Goal: Transaction & Acquisition: Obtain resource

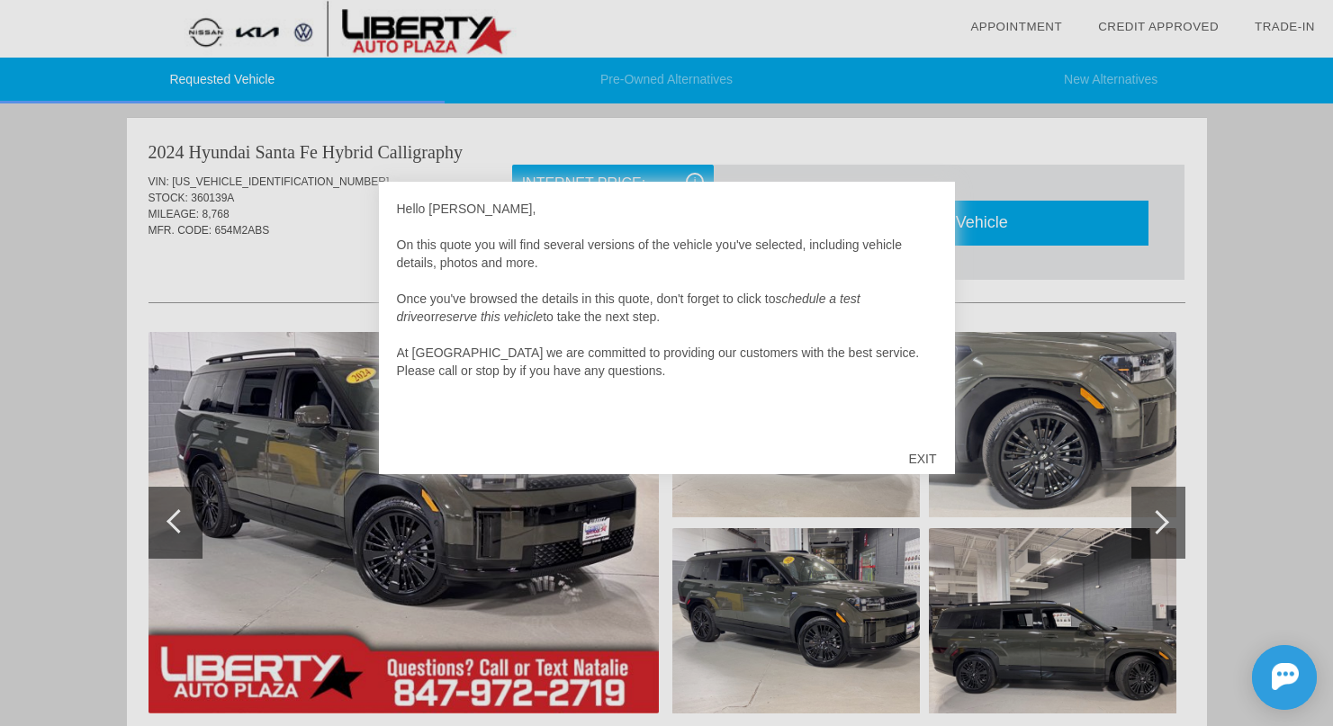
click at [915, 454] on div "EXIT" at bounding box center [922, 459] width 64 height 54
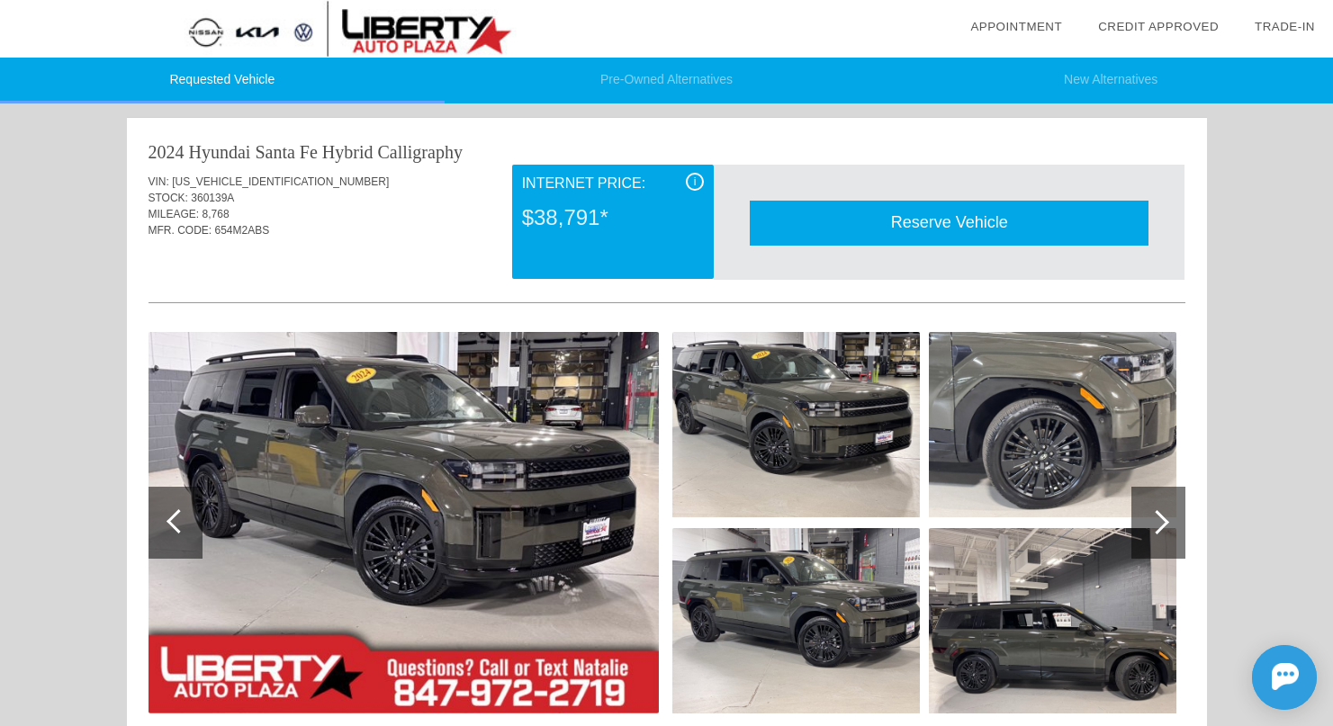
click at [920, 228] on div "Reserve Vehicle" at bounding box center [949, 223] width 399 height 44
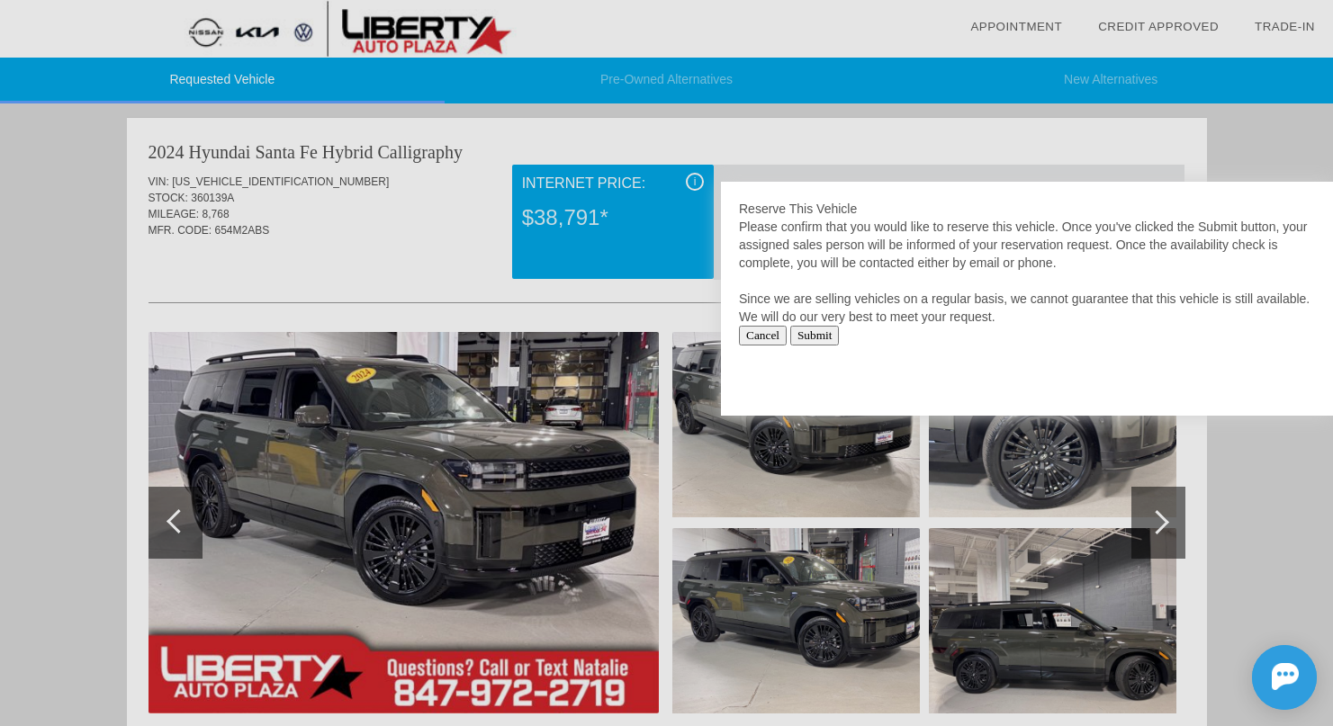
click at [836, 331] on input "Submit" at bounding box center [815, 336] width 50 height 20
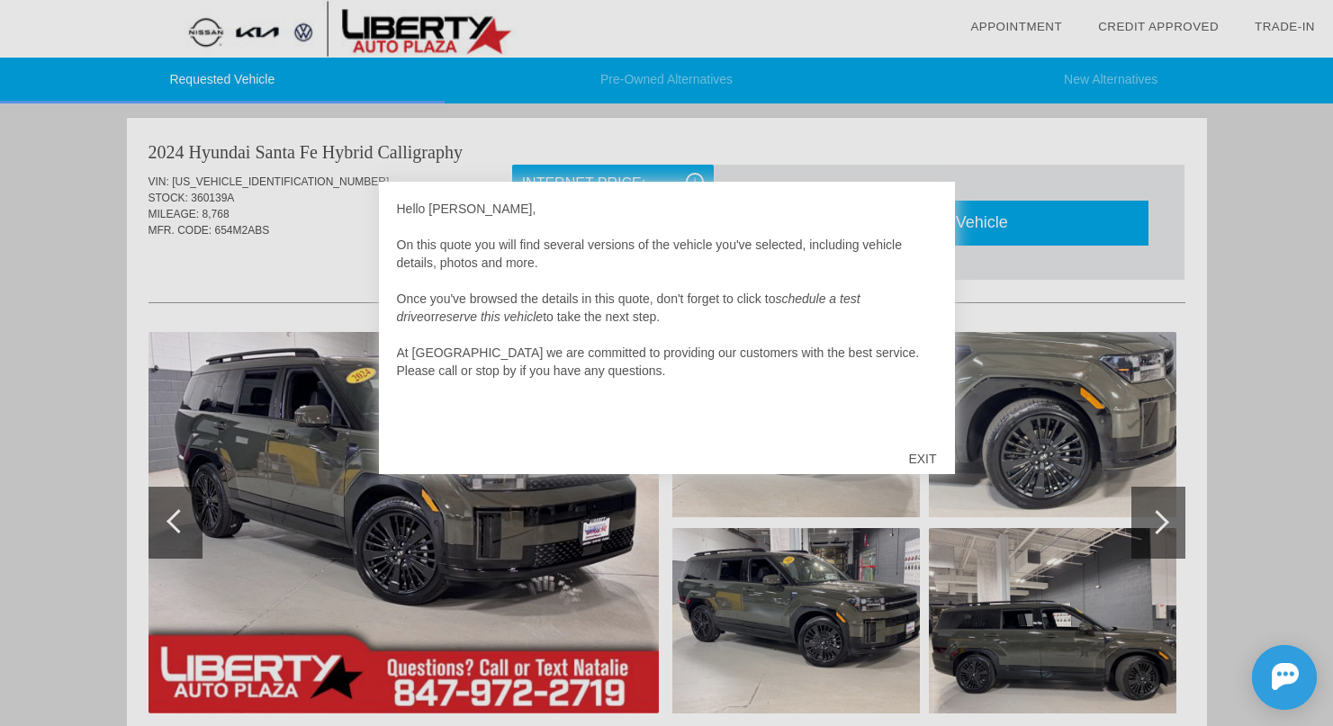
click at [925, 455] on div "EXIT" at bounding box center [922, 459] width 64 height 54
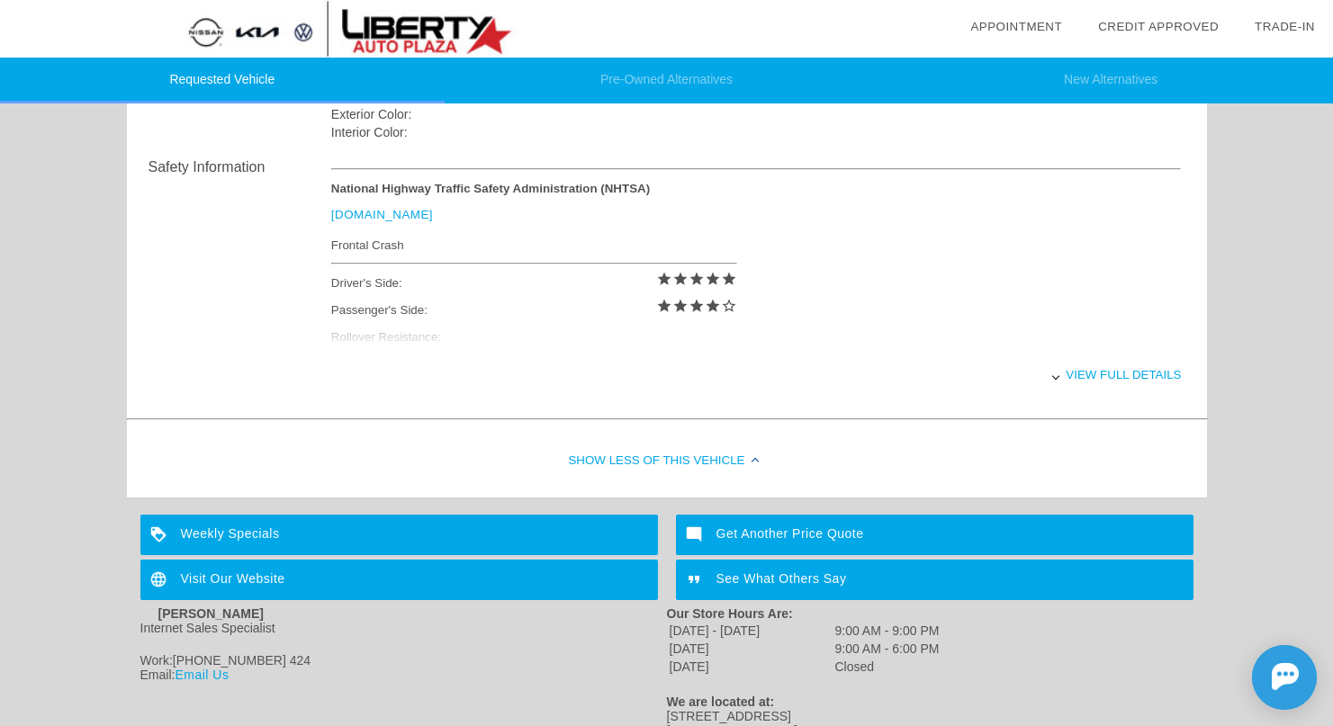
scroll to position [789, 0]
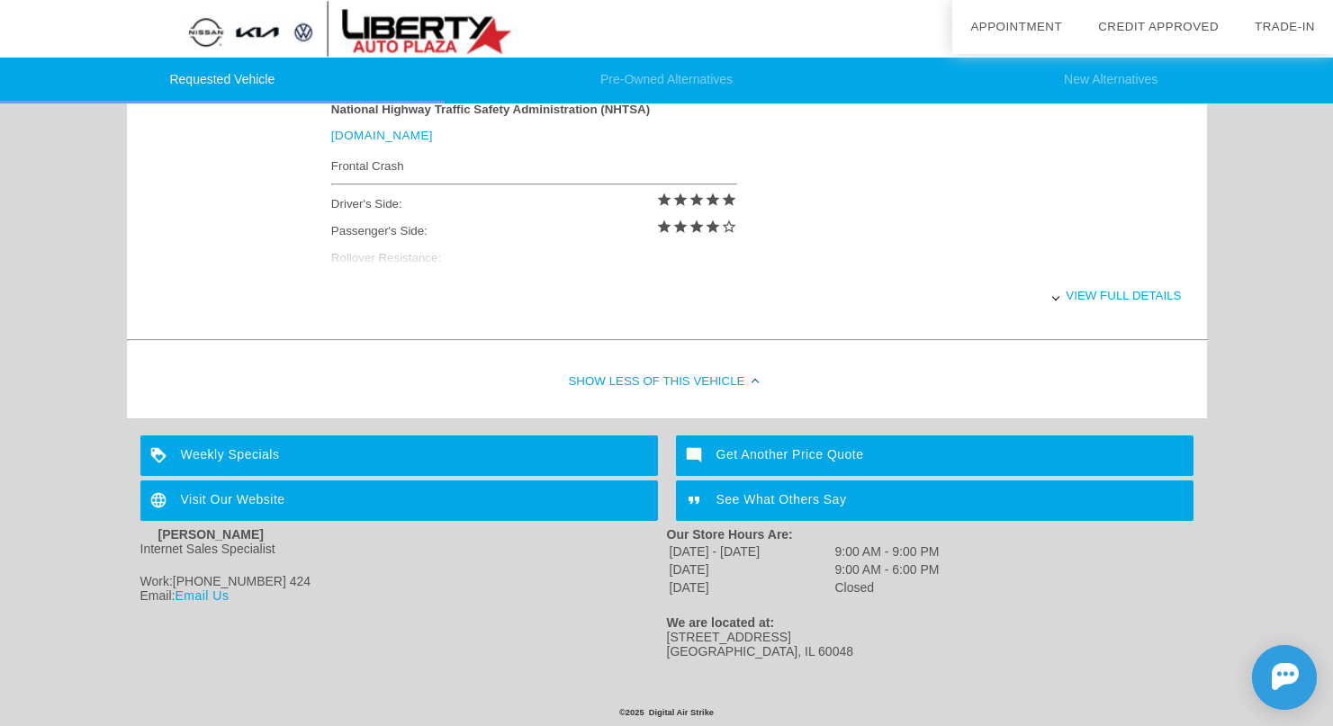
click at [1124, 292] on div "View full details" at bounding box center [756, 296] width 851 height 44
click at [1124, 292] on div "View less details" at bounding box center [756, 296] width 851 height 44
click at [1124, 292] on div "View full details" at bounding box center [756, 296] width 851 height 44
click at [1124, 292] on div "View less details" at bounding box center [756, 296] width 851 height 44
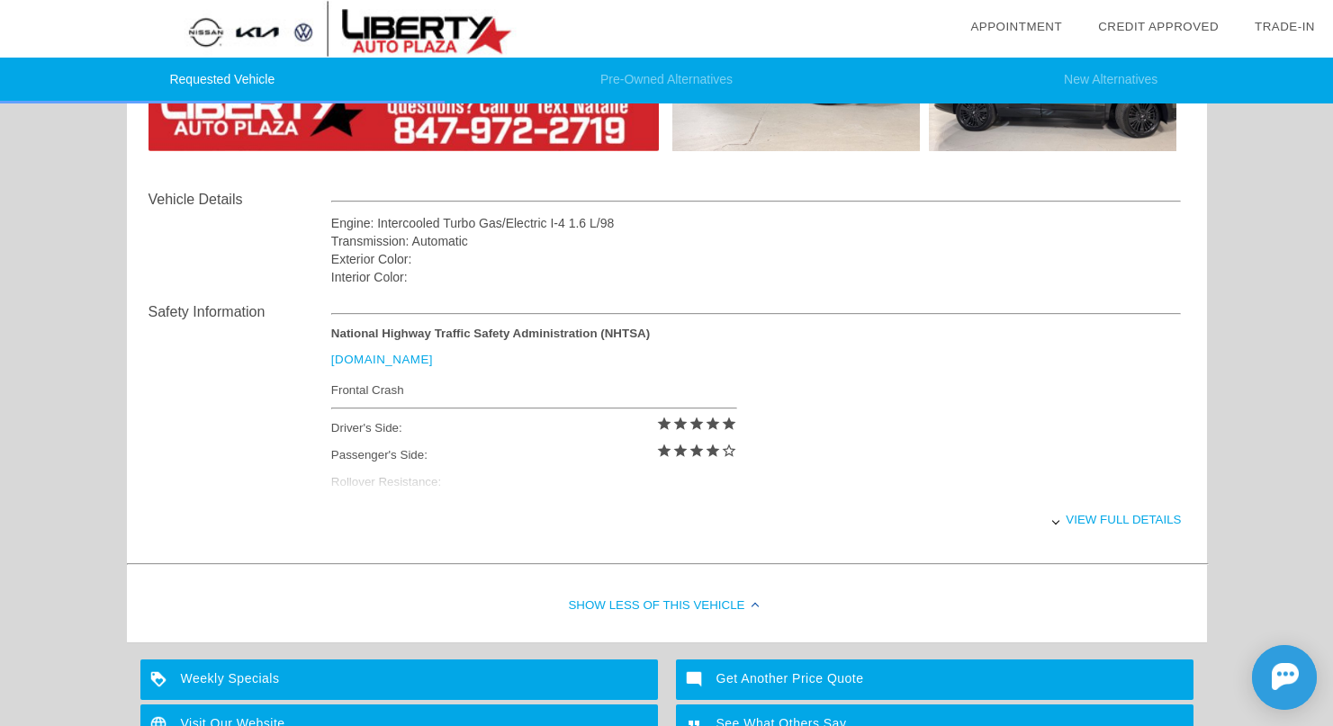
scroll to position [356, 0]
